Goal: Transaction & Acquisition: Purchase product/service

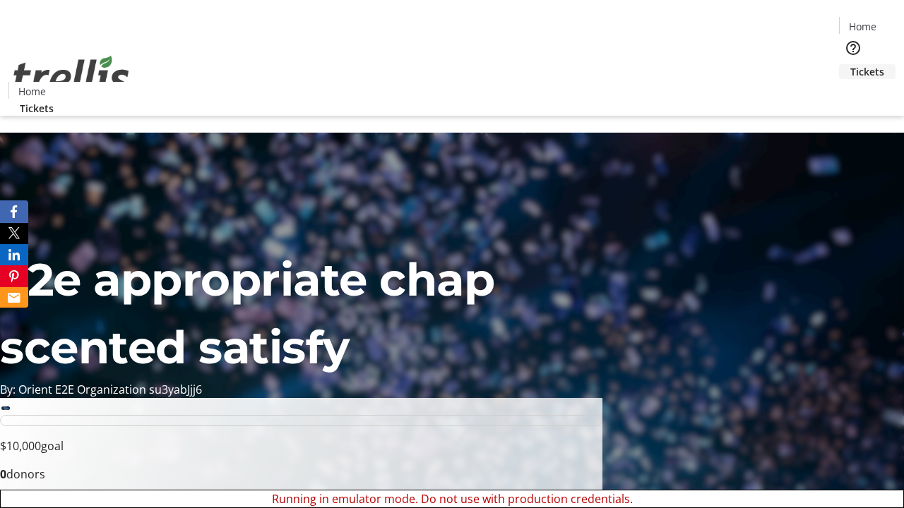
click at [850, 64] on span "Tickets" at bounding box center [867, 71] width 34 height 15
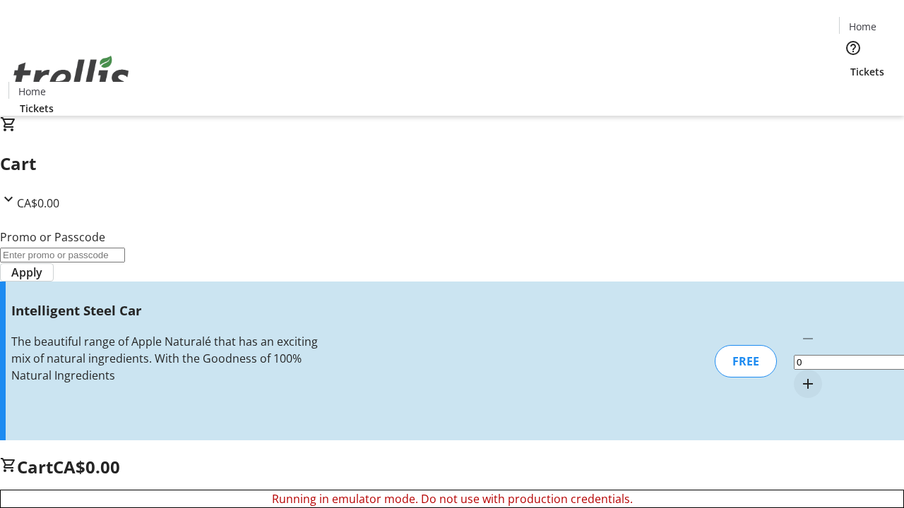
click at [799, 376] on mat-icon "Increment by one" at bounding box center [807, 384] width 17 height 17
type input "1"
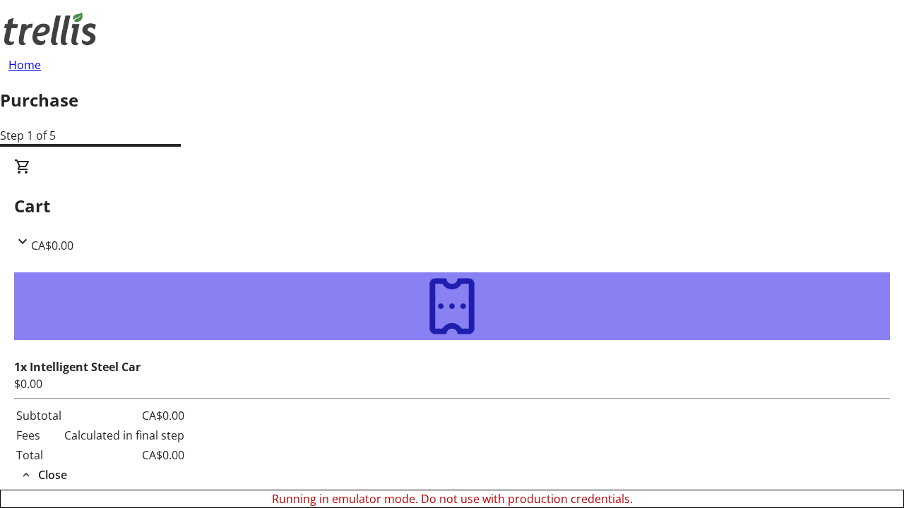
type input "[EMAIL_ADDRESS][DOMAIN_NAME]"
type input "[PERSON_NAME]"
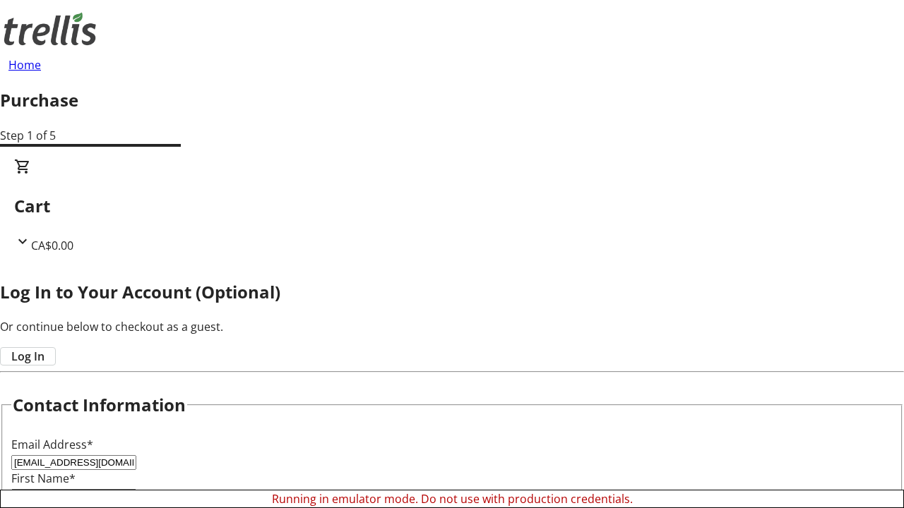
type input "[PERSON_NAME]"
